Goal: Task Accomplishment & Management: Use online tool/utility

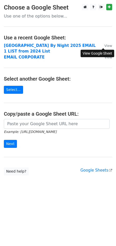
click at [107, 45] on small "View" at bounding box center [109, 46] width 8 height 4
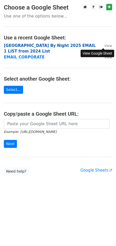
click at [77, 45] on strong "Calcutta By Night 2025 EMAIL 1 LIST from 2024 List" at bounding box center [50, 48] width 92 height 11
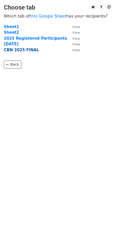
click at [25, 50] on strong "CBN 2025 FINAL" at bounding box center [21, 50] width 35 height 5
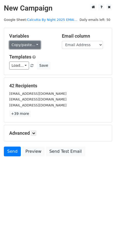
click at [24, 46] on link "Copy/paste..." at bounding box center [24, 45] width 31 height 8
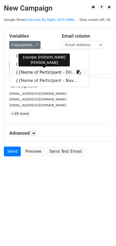
click at [37, 74] on link "{{Name of Participant - Dri..." at bounding box center [49, 72] width 79 height 8
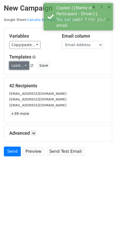
click at [19, 65] on link "Load..." at bounding box center [19, 65] width 20 height 8
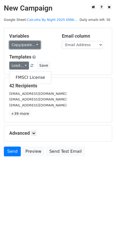
click at [21, 43] on link "Copy/paste..." at bounding box center [24, 45] width 31 height 8
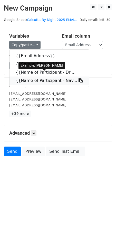
click at [31, 83] on link "{{Name of Participant - Nav..." at bounding box center [49, 80] width 79 height 8
